Goal: Task Accomplishment & Management: Use online tool/utility

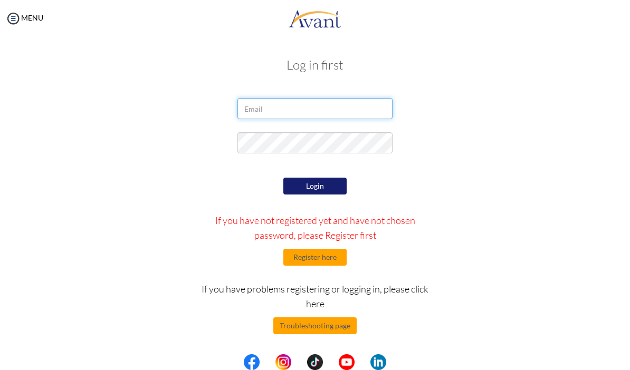
click at [326, 101] on input "email" at bounding box center [314, 108] width 155 height 21
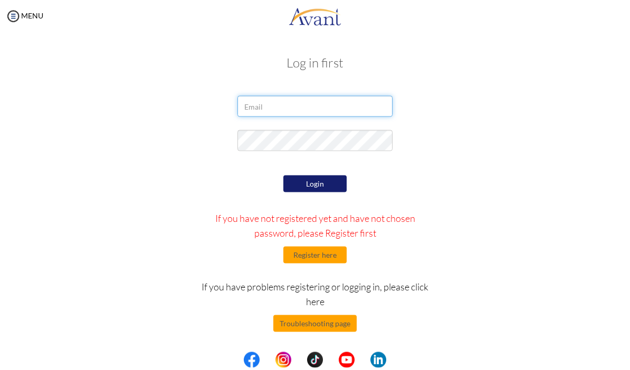
type input "[EMAIL_ADDRESS][DOMAIN_NAME]"
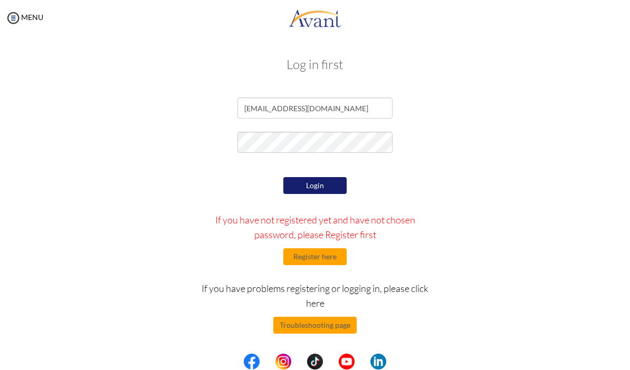
click at [320, 187] on button "Login" at bounding box center [314, 186] width 63 height 17
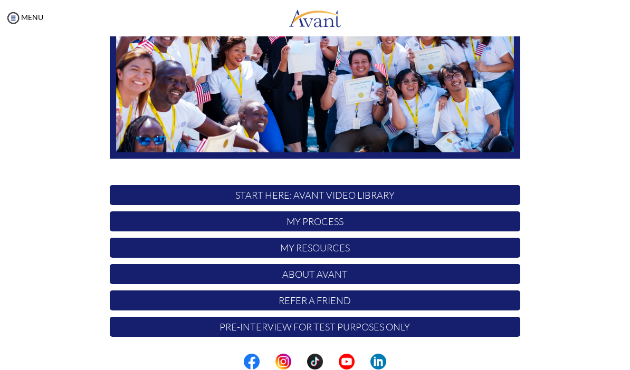
scroll to position [166, 0]
click at [136, 221] on p "My Process" at bounding box center [315, 222] width 411 height 20
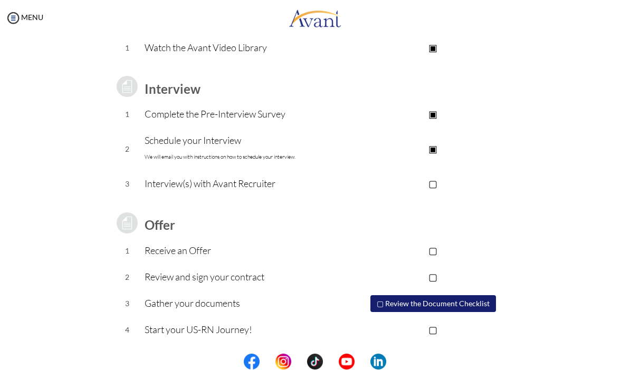
scroll to position [109, 0]
click at [466, 308] on button "▢ Review the Document Checklist" at bounding box center [433, 305] width 126 height 17
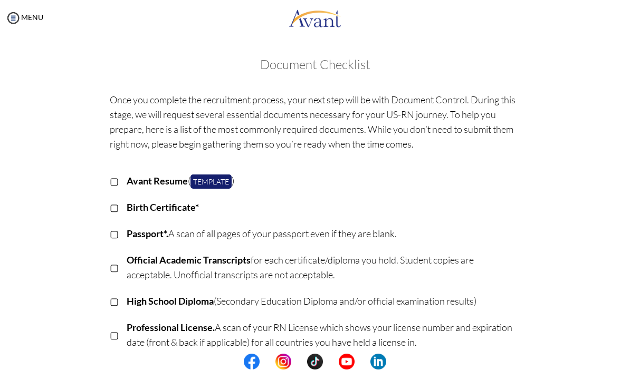
scroll to position [0, 0]
click at [20, 12] on img at bounding box center [13, 19] width 16 height 16
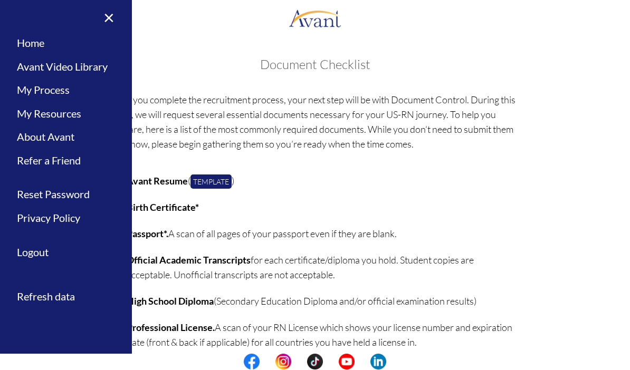
click at [35, 88] on link "My Process" at bounding box center [66, 91] width 132 height 24
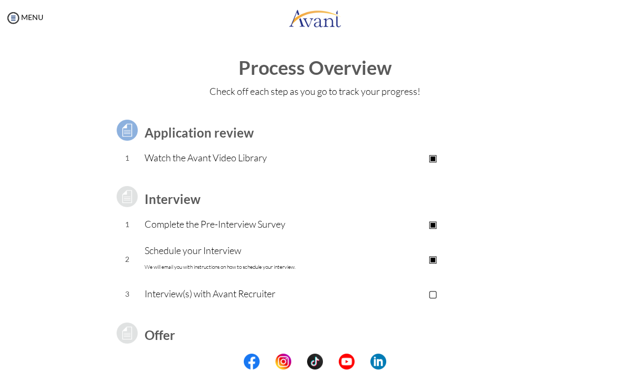
click at [14, 24] on img at bounding box center [13, 19] width 16 height 16
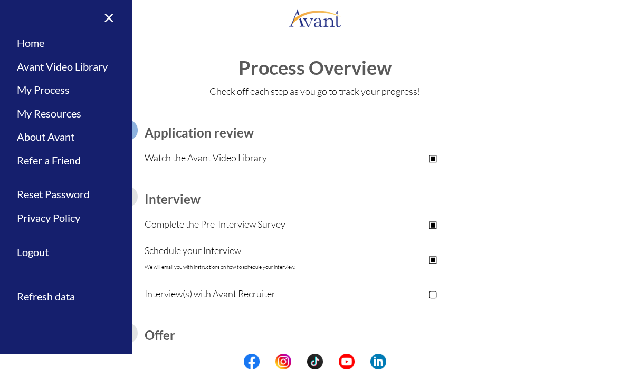
click at [37, 49] on link "Home" at bounding box center [66, 44] width 132 height 24
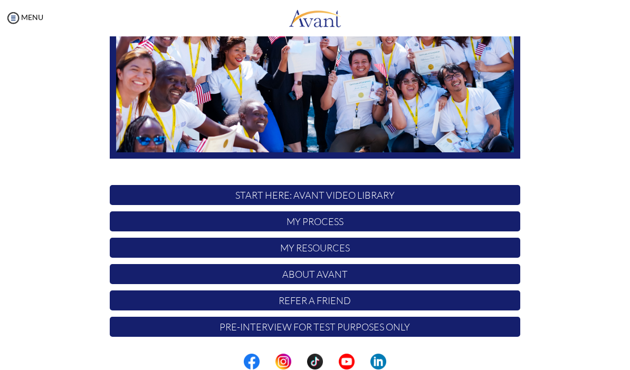
scroll to position [166, 0]
click at [135, 197] on p "START HERE: Avant Video Library" at bounding box center [315, 196] width 411 height 20
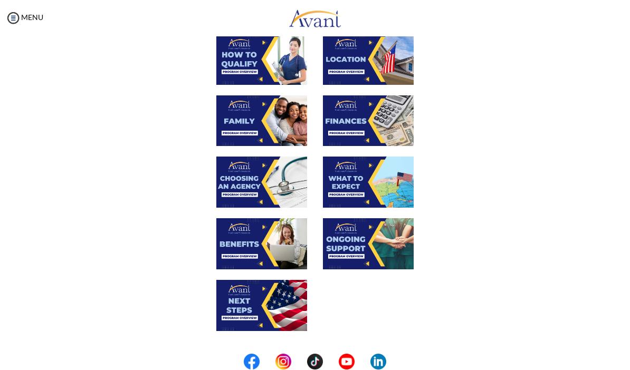
scroll to position [190, 0]
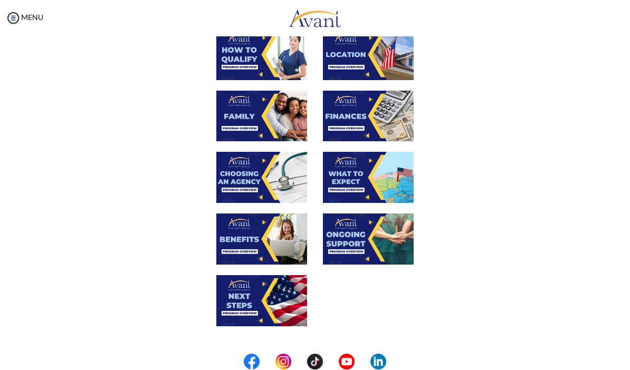
click at [232, 185] on img at bounding box center [261, 178] width 91 height 51
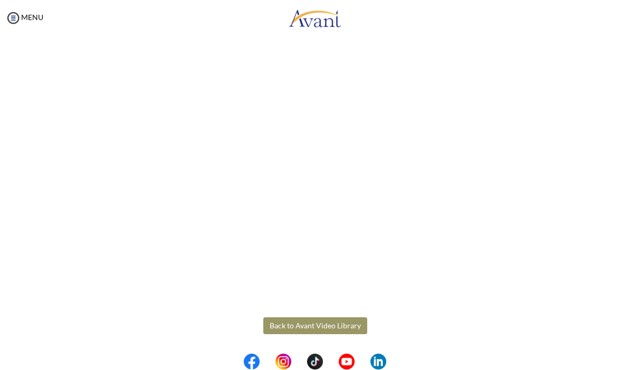
scroll to position [182, 0]
click at [17, 16] on body "Maintenance break. Please come back in 2 hours. MENU My Status What is the next…" at bounding box center [315, 185] width 630 height 370
click at [21, 13] on img at bounding box center [13, 19] width 16 height 16
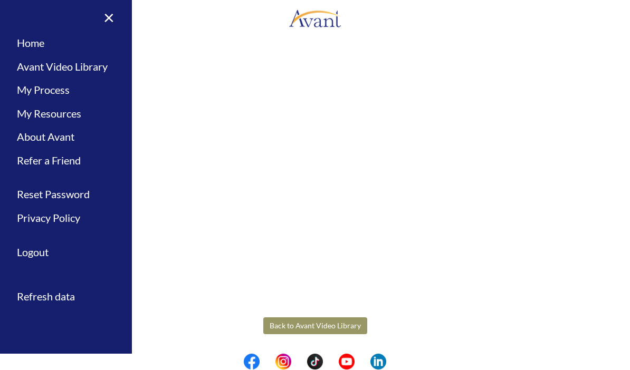
click at [27, 66] on link "Avant Video Library" at bounding box center [66, 67] width 132 height 24
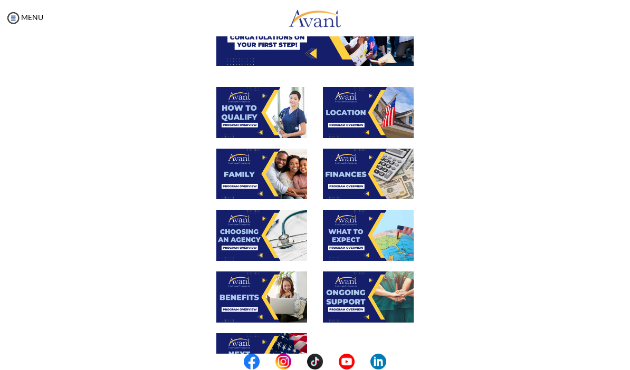
scroll to position [130, 0]
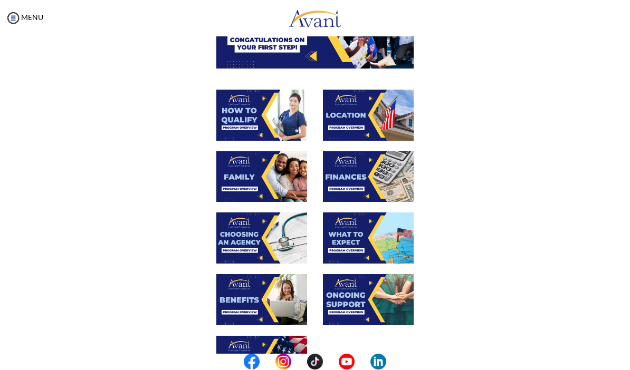
click at [365, 178] on img at bounding box center [368, 177] width 91 height 51
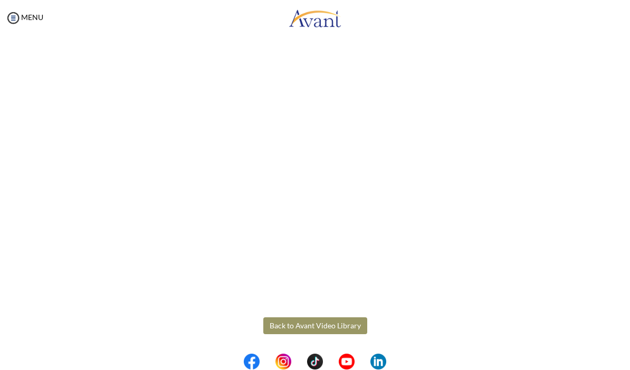
scroll to position [89, 0]
click at [20, 12] on img at bounding box center [13, 19] width 16 height 16
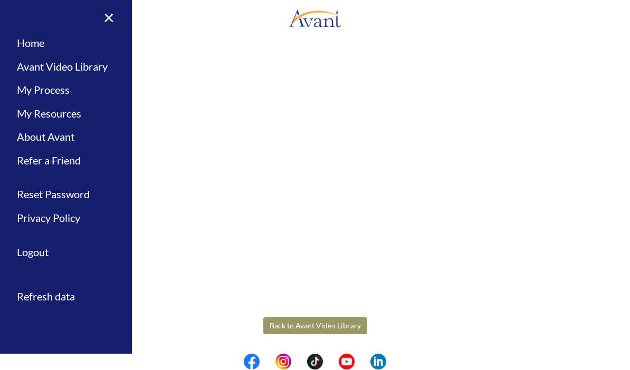
click at [31, 139] on link "About Avant" at bounding box center [66, 138] width 132 height 24
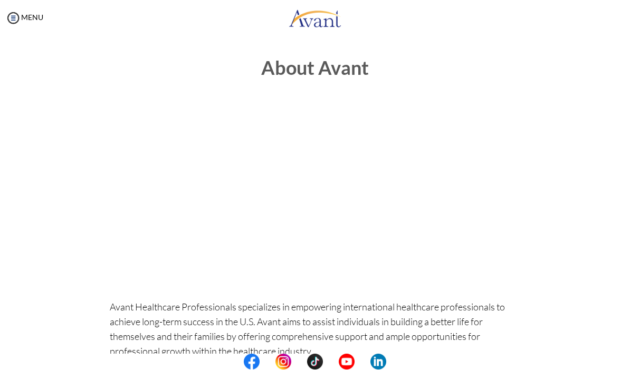
scroll to position [0, 0]
click at [14, 23] on img at bounding box center [13, 19] width 16 height 16
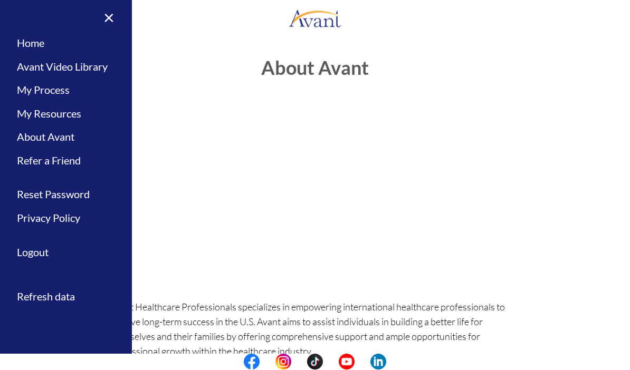
click at [25, 139] on link "About Avant" at bounding box center [66, 138] width 132 height 24
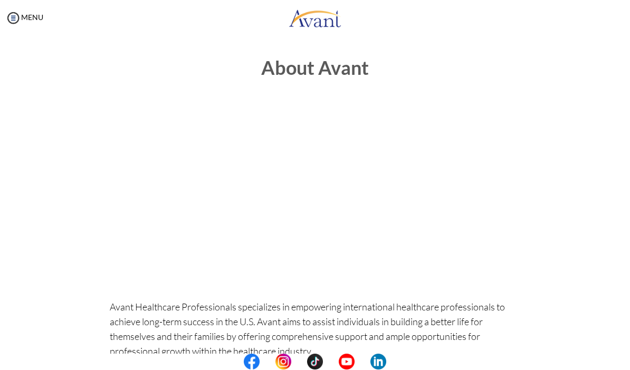
click at [16, 25] on img at bounding box center [13, 19] width 16 height 16
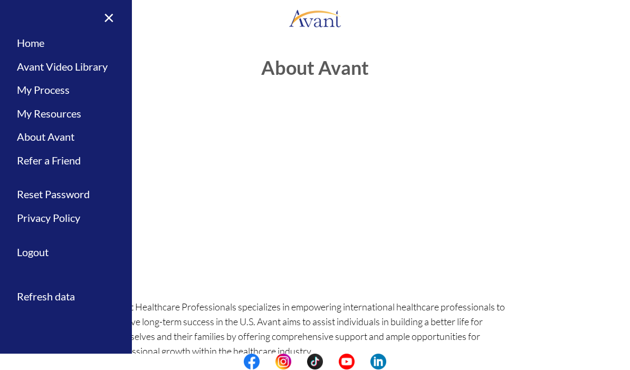
click at [26, 113] on link "My Resources" at bounding box center [66, 114] width 132 height 24
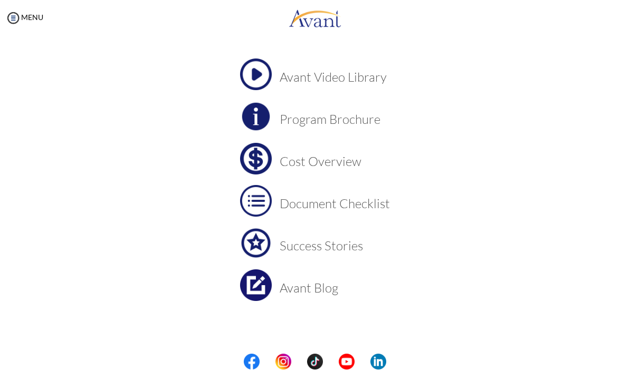
scroll to position [56, 0]
click at [281, 156] on h3 "Cost Overview" at bounding box center [335, 162] width 110 height 14
click at [254, 161] on img at bounding box center [256, 160] width 32 height 32
